Goal: Find specific page/section: Find specific page/section

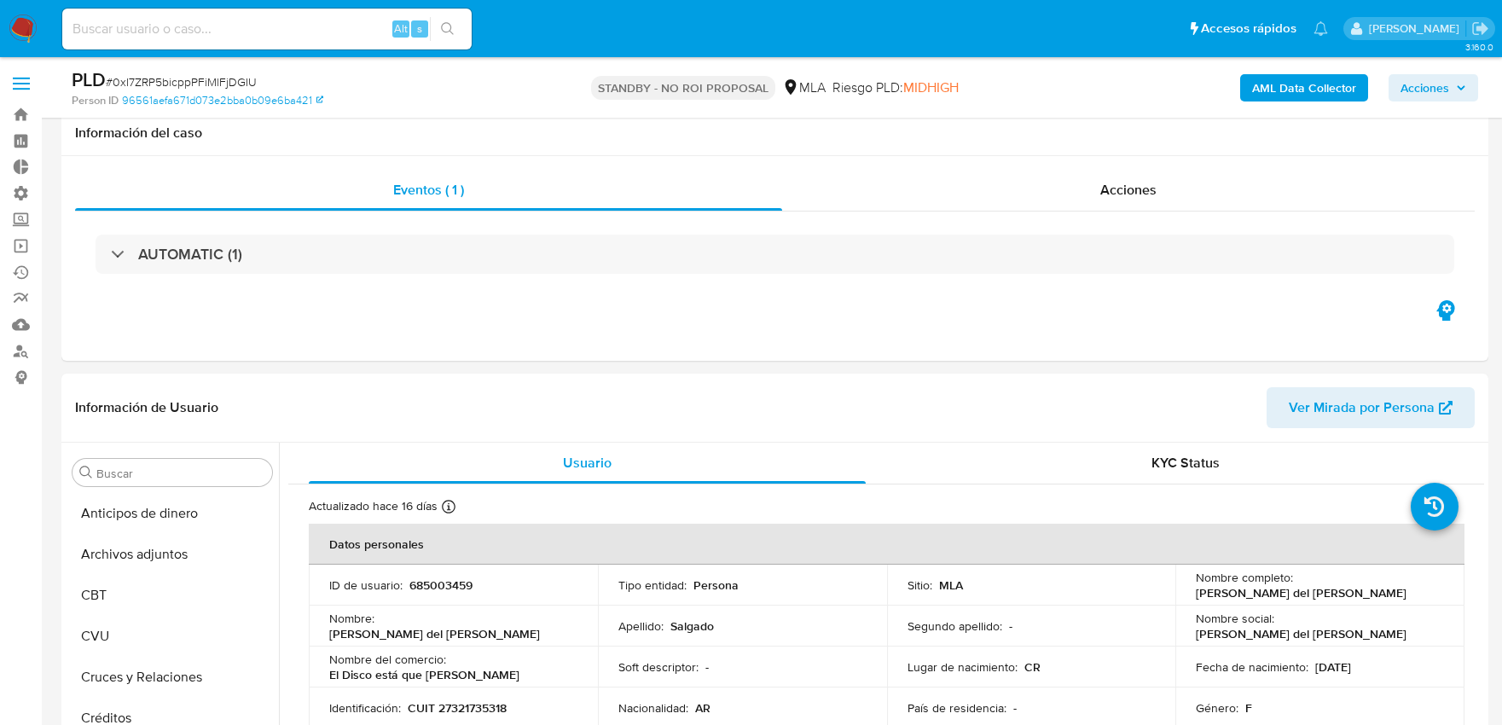
select select "10"
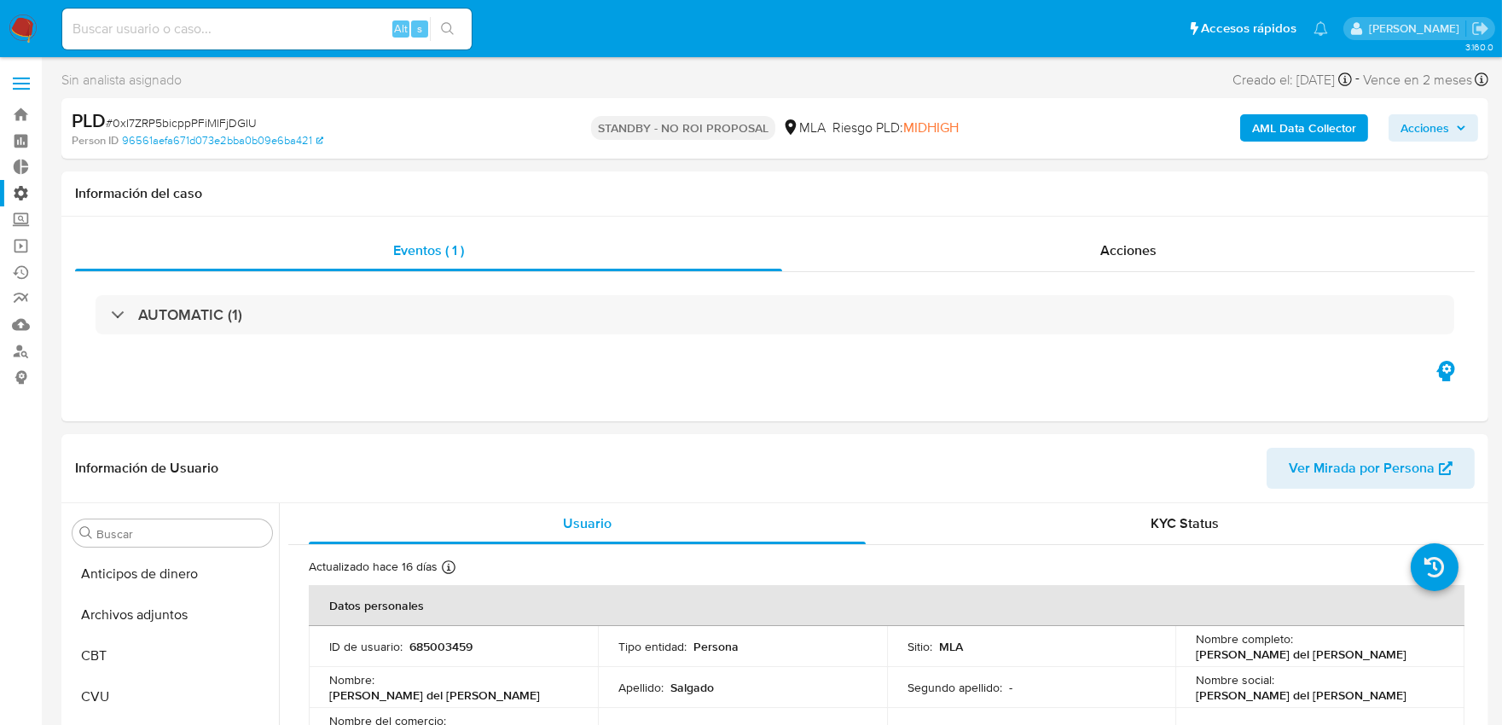
click at [26, 201] on label "Administración" at bounding box center [101, 193] width 203 height 26
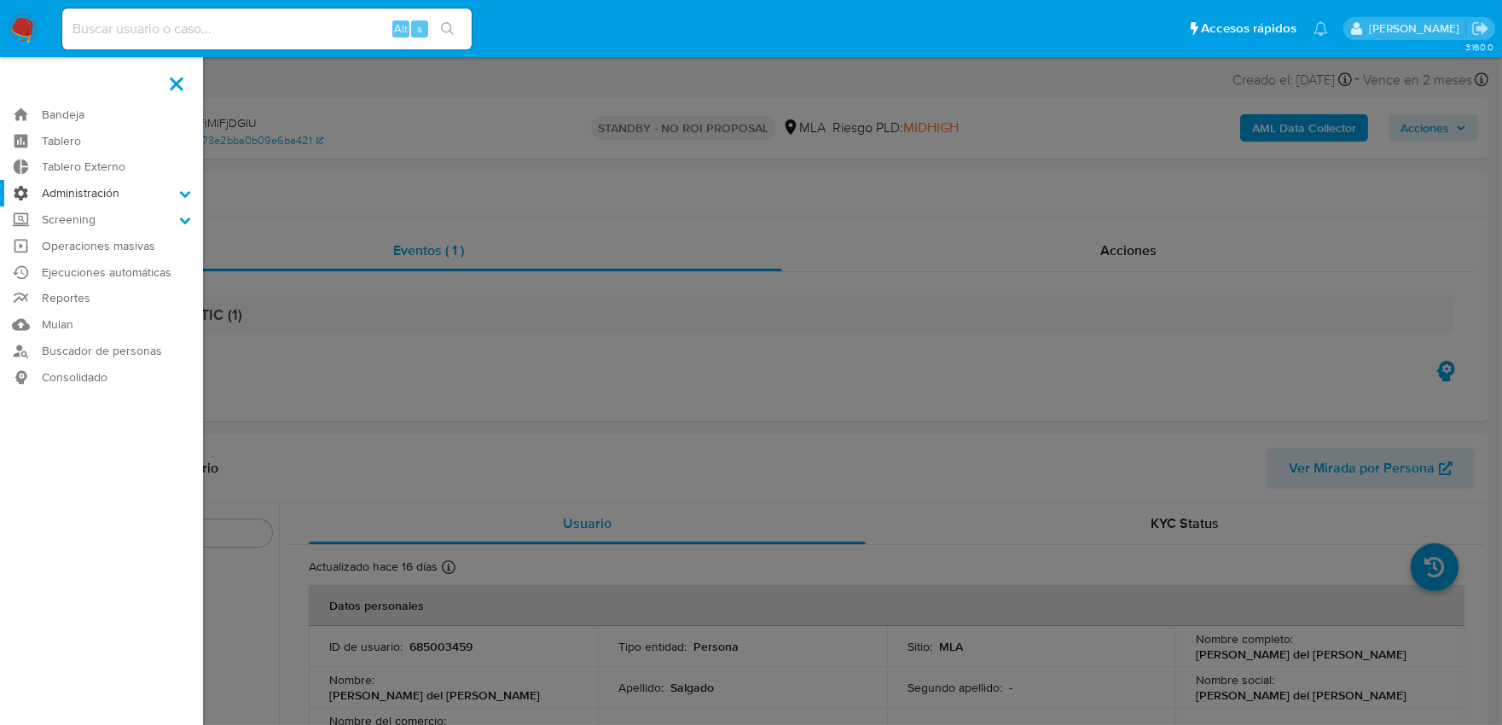
click at [0, 0] on input "Administración" at bounding box center [0, 0] width 0 height 0
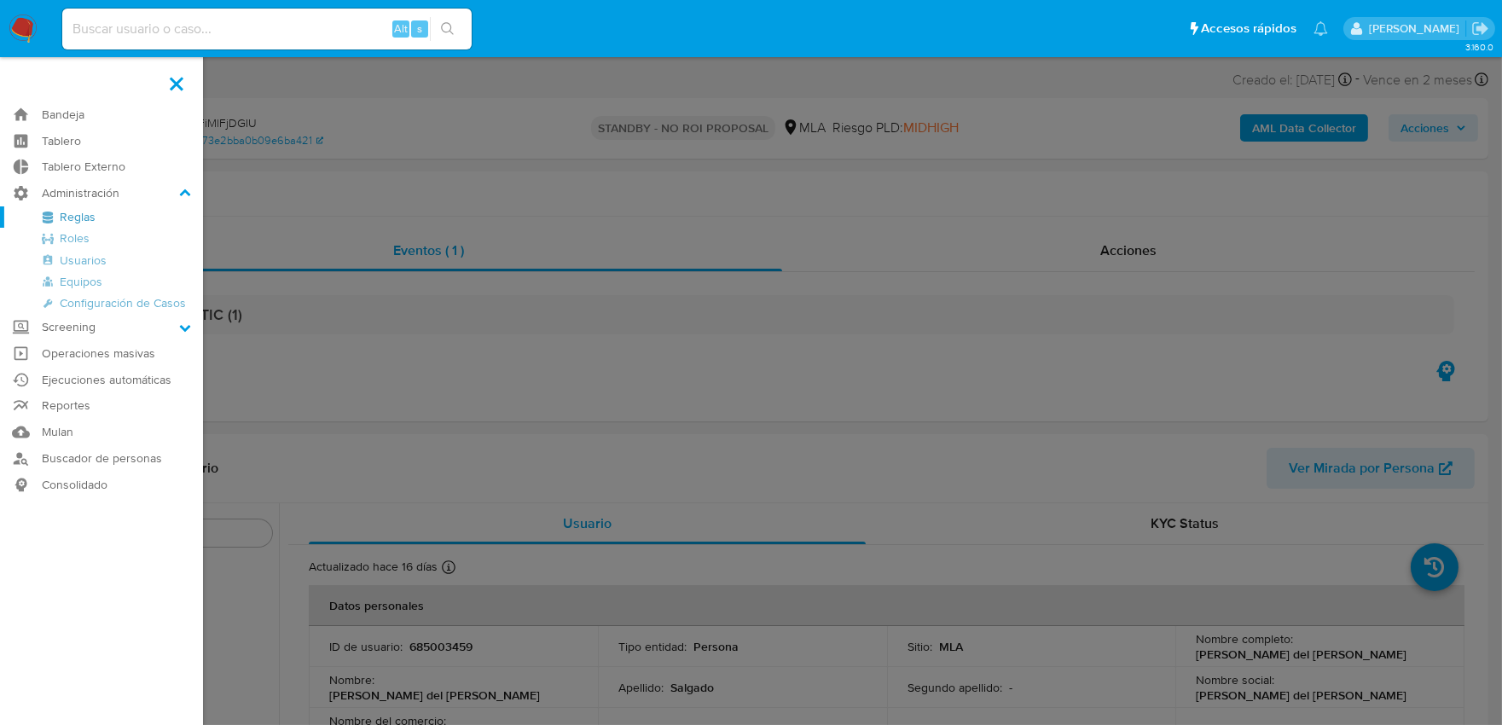
click at [90, 223] on link "Reglas" at bounding box center [101, 216] width 203 height 21
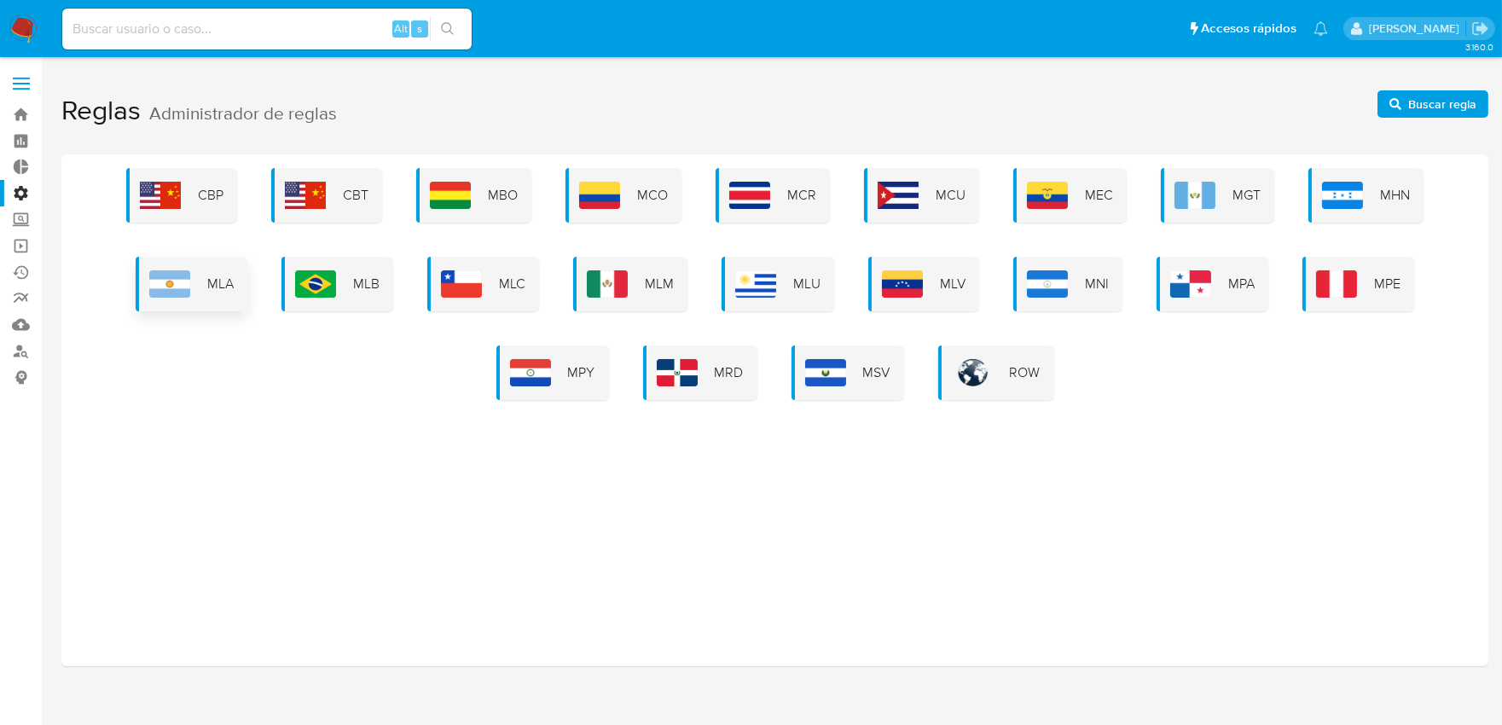
click at [200, 293] on div "MLA" at bounding box center [192, 284] width 112 height 55
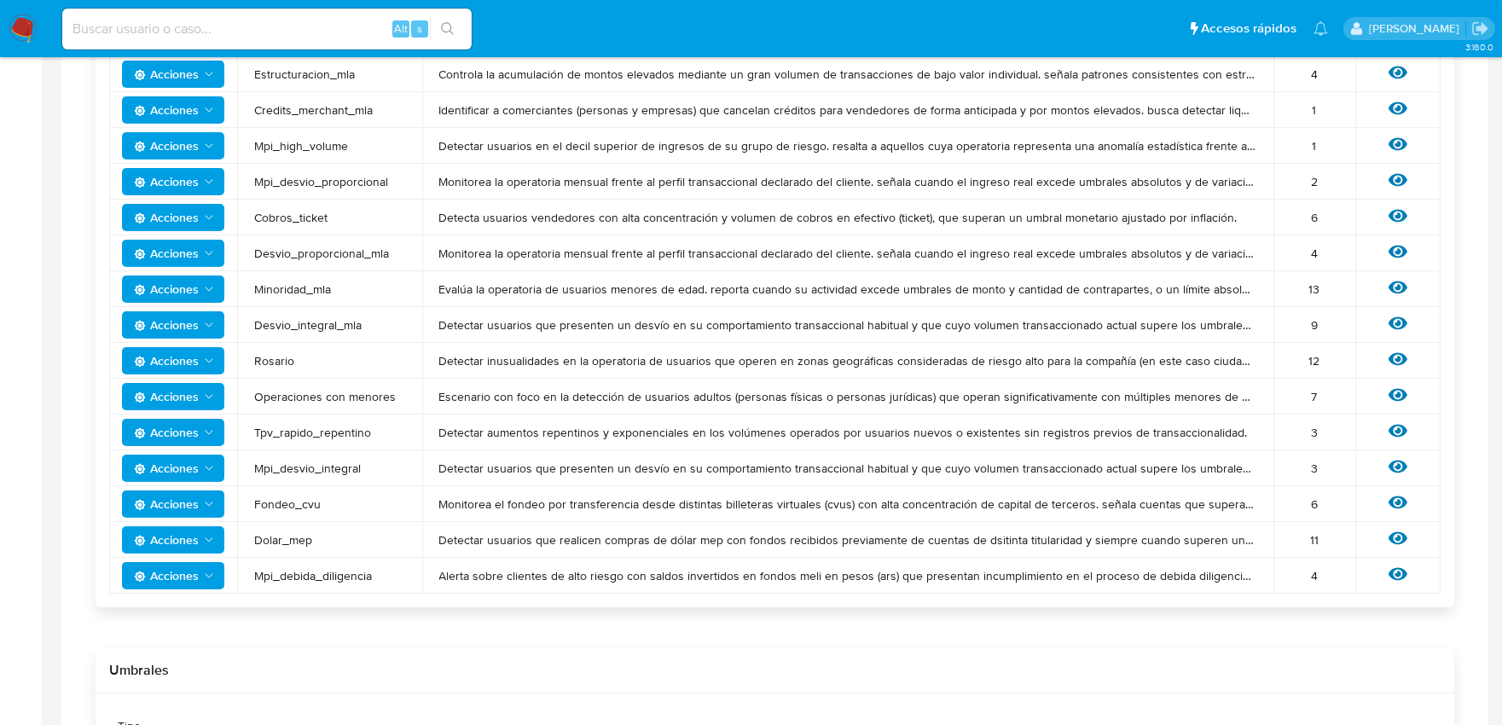
scroll to position [568, 0]
